Goal: Transaction & Acquisition: Purchase product/service

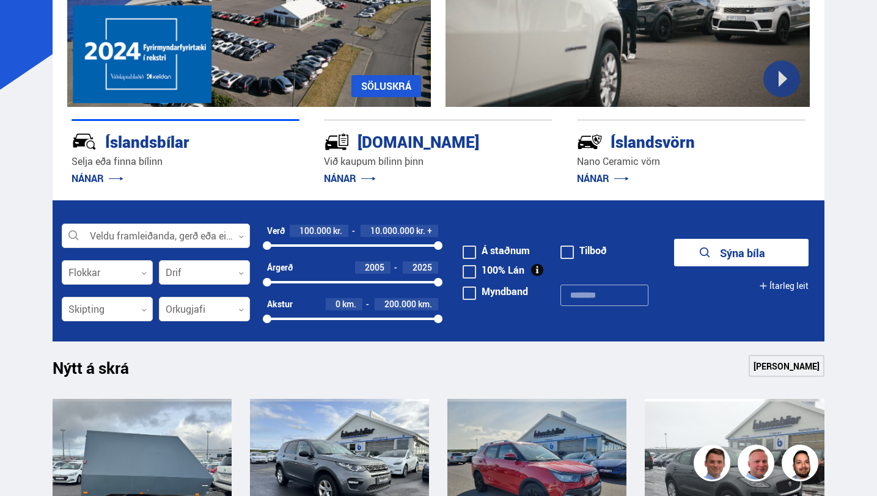
scroll to position [184, 0]
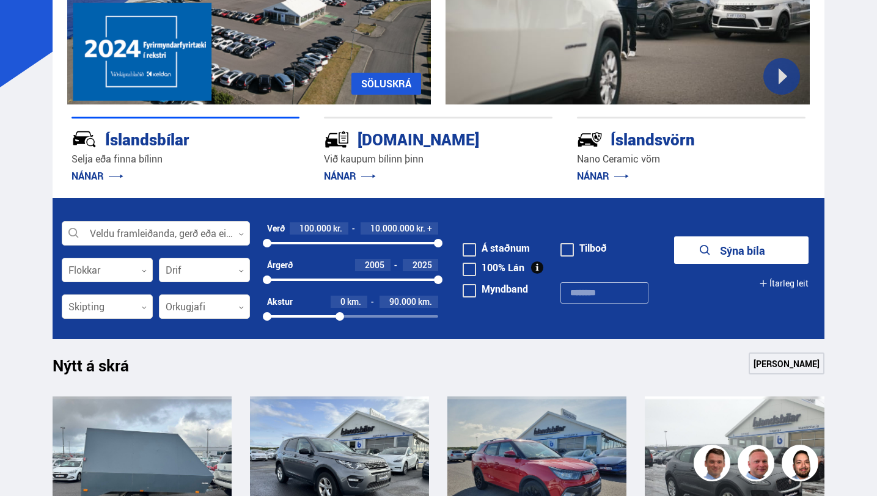
drag, startPoint x: 437, startPoint y: 319, endPoint x: 341, endPoint y: 316, distance: 96.6
click at [341, 316] on div at bounding box center [339, 316] width 9 height 9
drag, startPoint x: 439, startPoint y: 240, endPoint x: 304, endPoint y: 246, distance: 135.7
click at [304, 246] on div at bounding box center [303, 243] width 9 height 9
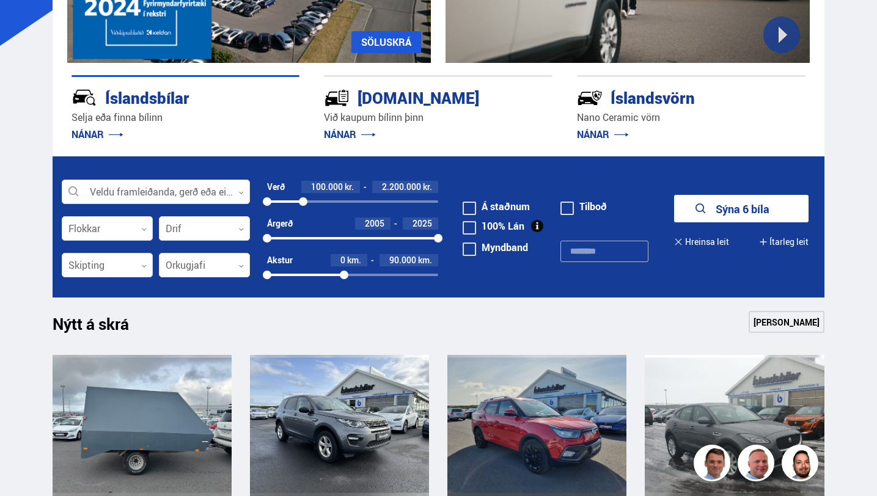
scroll to position [239, 0]
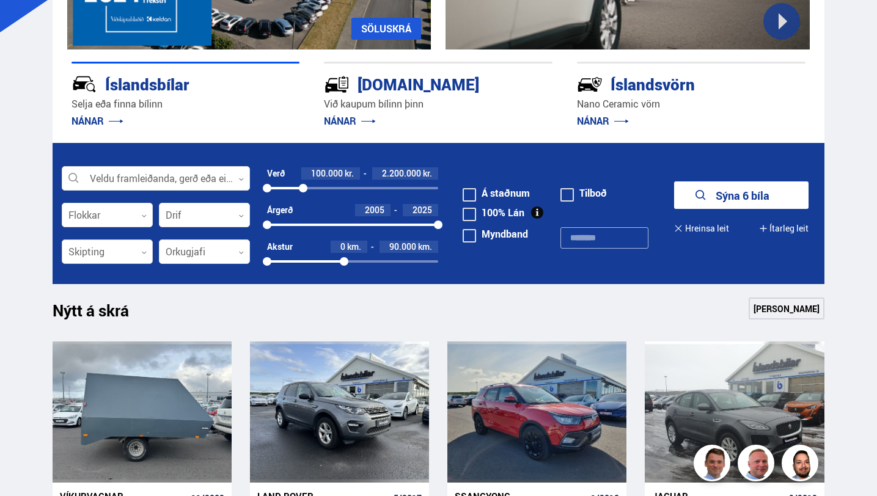
click at [116, 251] on div at bounding box center [107, 252] width 91 height 24
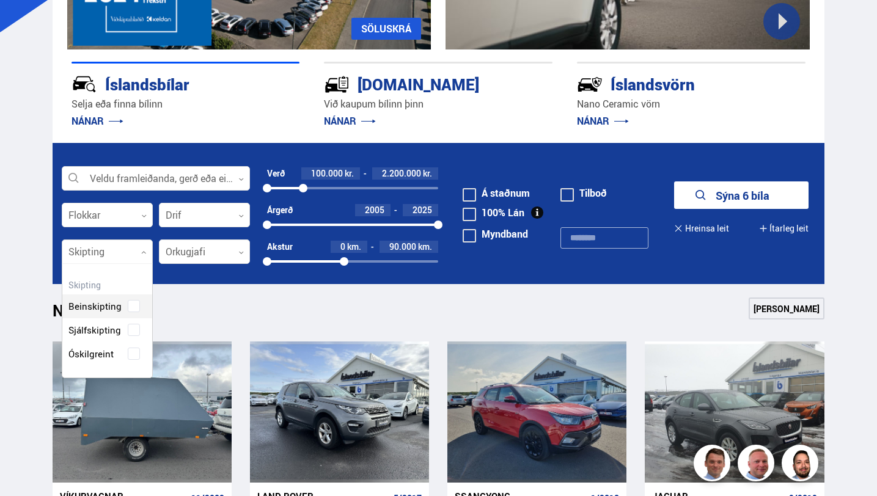
scroll to position [114, 90]
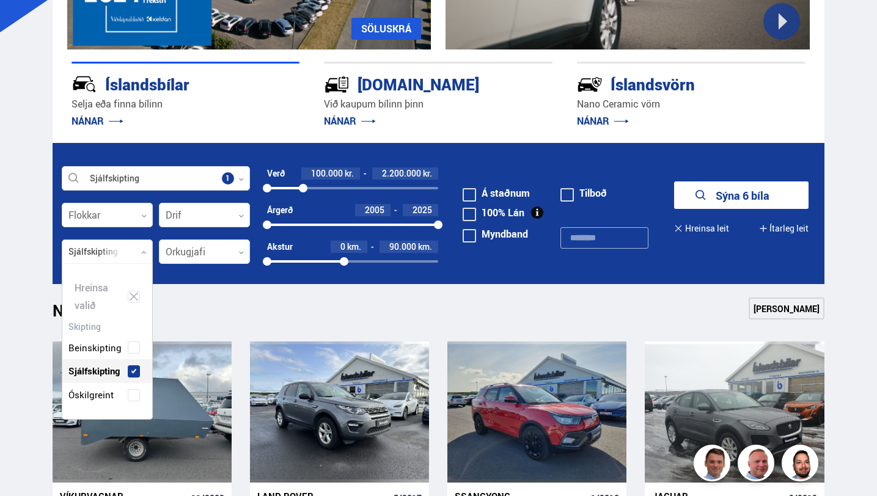
click at [131, 332] on div "Beinskipting Sjálfskipting Óskilgreint" at bounding box center [107, 362] width 90 height 89
click at [739, 184] on button "Sýna 1 bíla" at bounding box center [741, 194] width 134 height 27
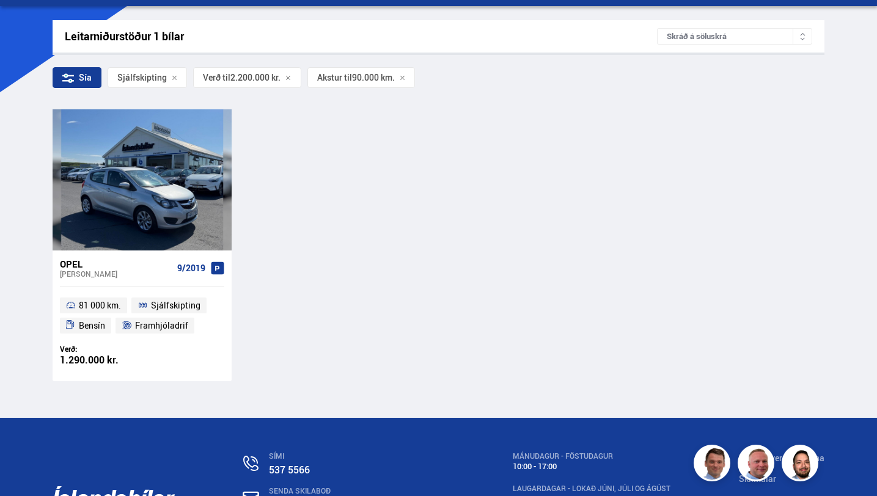
scroll to position [183, 0]
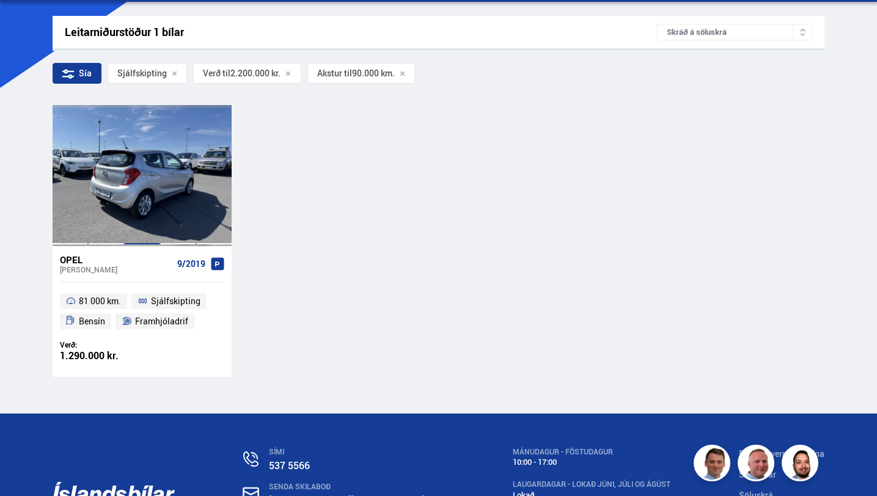
click at [142, 199] on div at bounding box center [142, 175] width 36 height 140
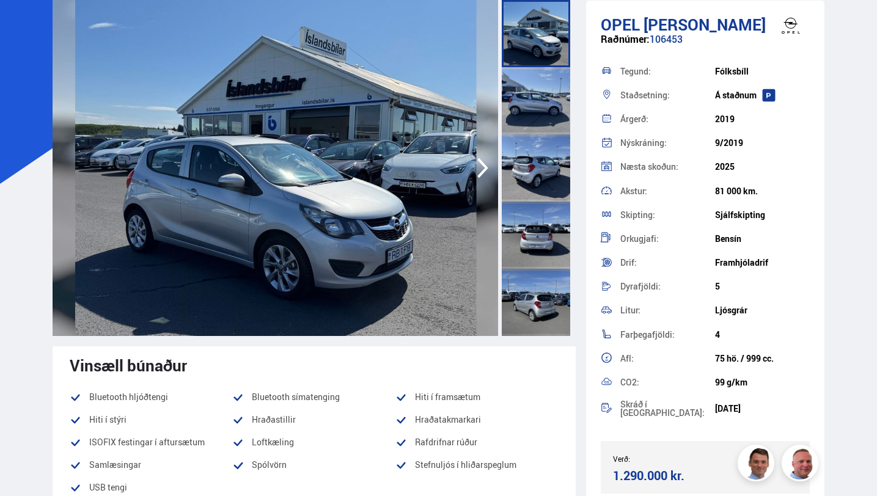
scroll to position [89, 0]
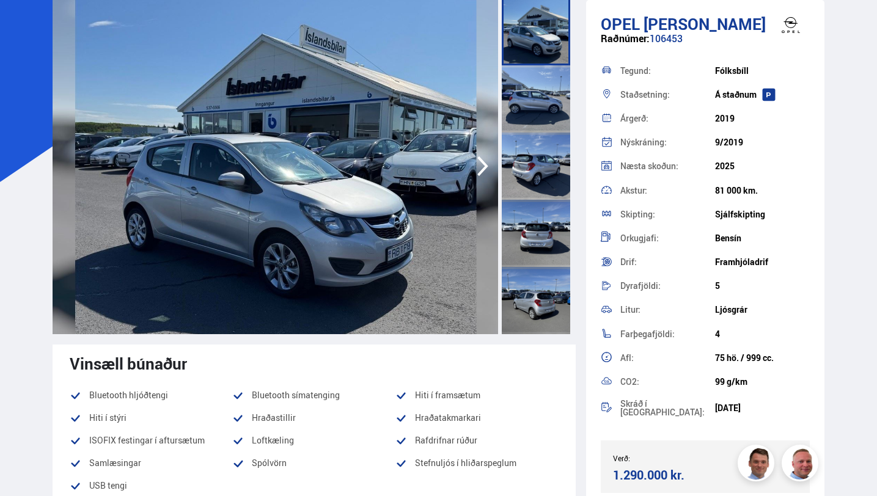
click at [476, 159] on icon "button" at bounding box center [482, 165] width 24 height 29
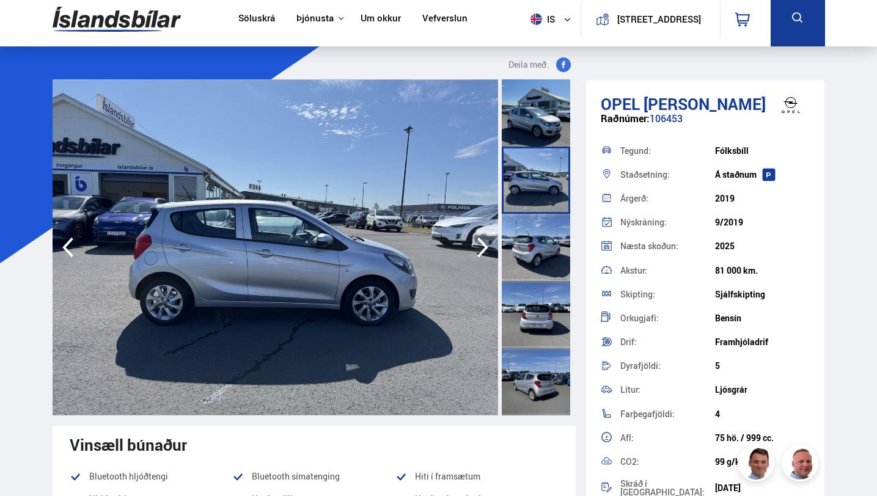
scroll to position [4, 0]
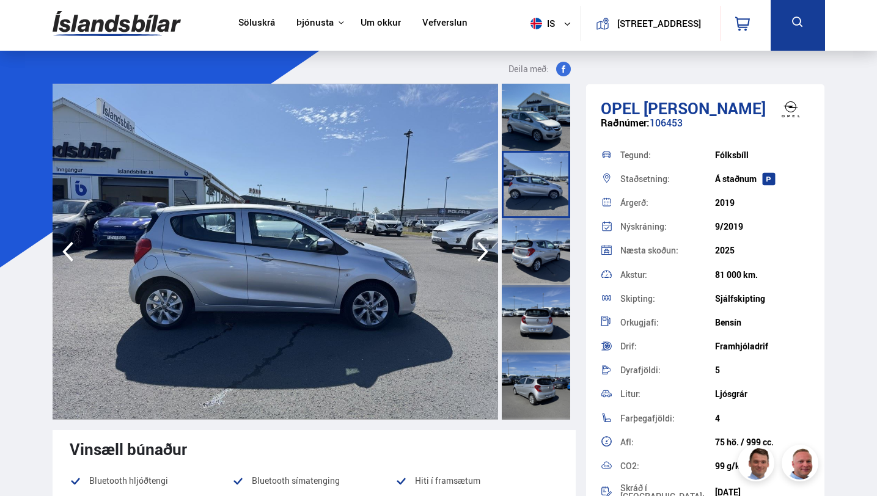
click at [486, 256] on icon "button" at bounding box center [482, 251] width 24 height 29
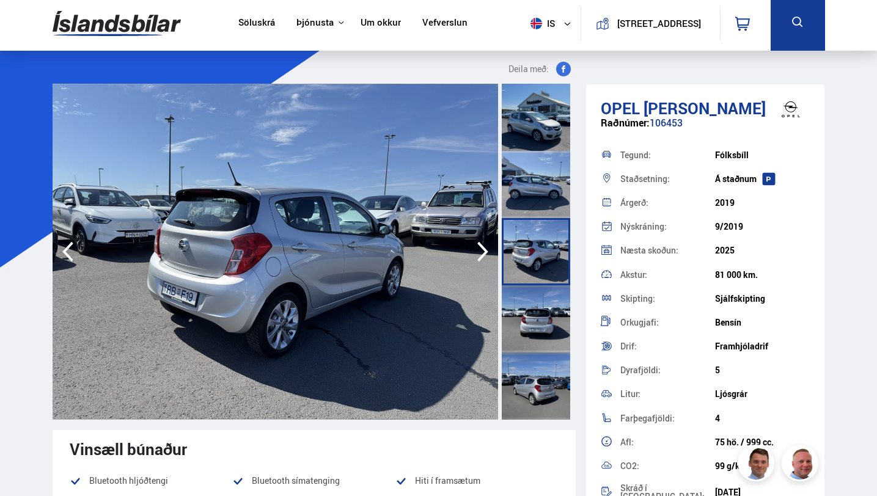
click at [486, 256] on icon "button" at bounding box center [482, 251] width 24 height 29
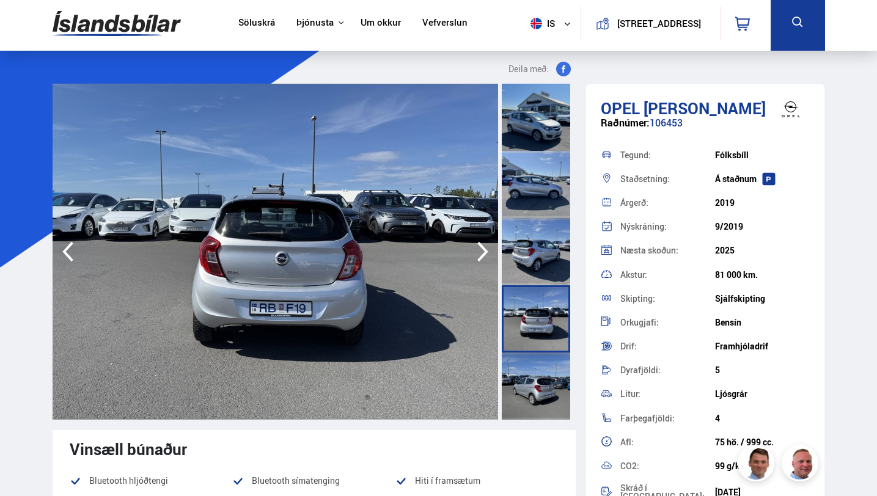
click at [486, 256] on icon "button" at bounding box center [482, 251] width 24 height 29
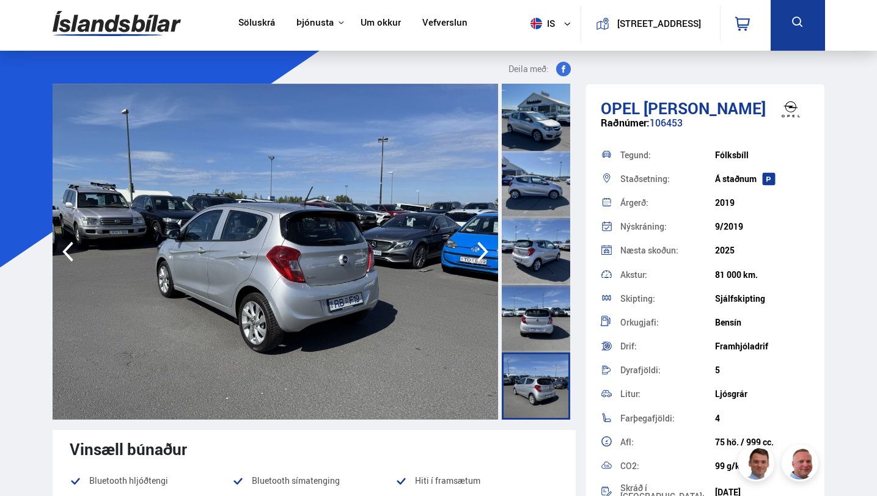
click at [486, 256] on icon "button" at bounding box center [482, 251] width 24 height 29
